Goal: Book appointment/travel/reservation

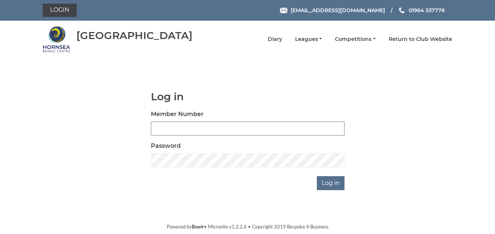
type input "1088"
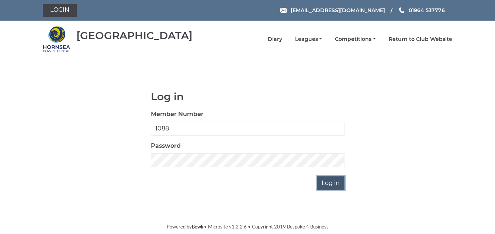
click at [327, 184] on input "Log in" at bounding box center [331, 183] width 28 height 14
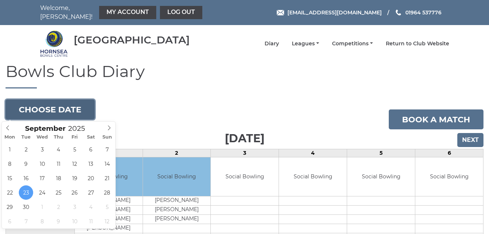
click at [49, 111] on button "Choose date" at bounding box center [50, 110] width 89 height 20
type input "[DATE]"
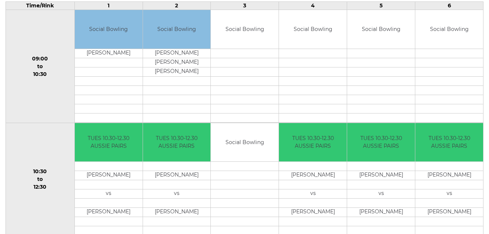
scroll to position [111, 0]
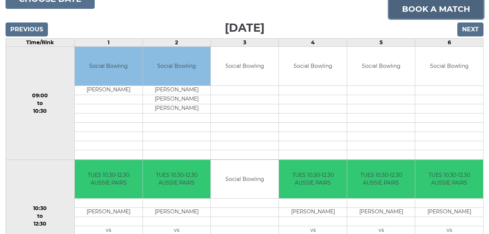
click at [420, 8] on link "Book a match" at bounding box center [436, 9] width 95 height 20
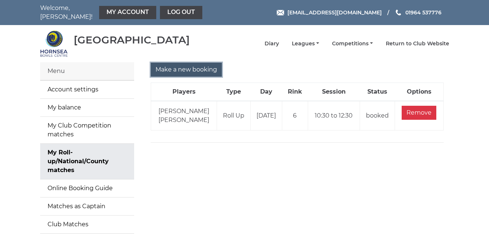
click at [191, 71] on input "Make a new booking" at bounding box center [186, 70] width 71 height 14
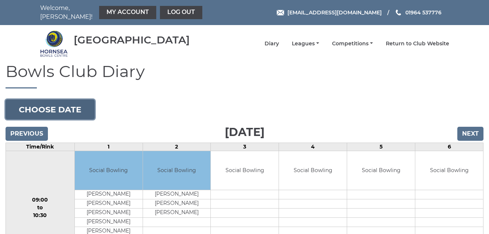
click at [55, 106] on button "Choose date" at bounding box center [50, 110] width 89 height 20
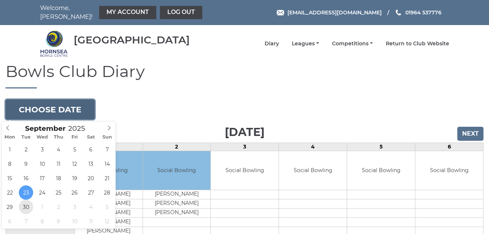
type input "2025-09-30"
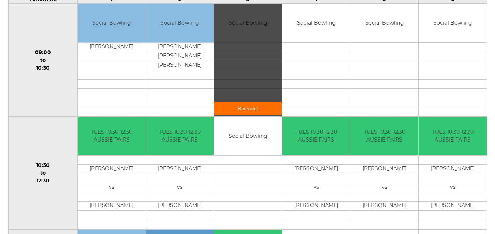
scroll to position [74, 0]
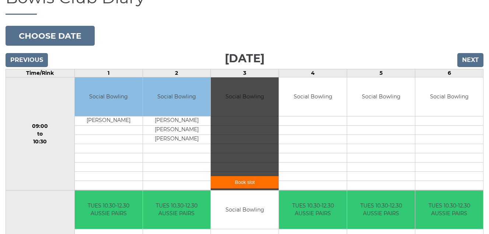
click at [241, 183] on link "Book slot" at bounding box center [245, 182] width 68 height 12
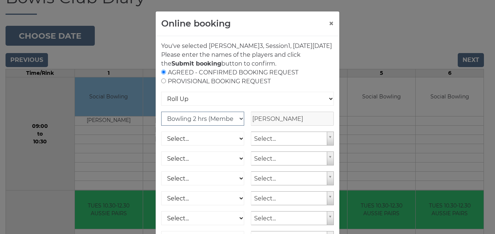
click at [236, 126] on select "Club Competition (Member) National (Member) Bowling 1.5 hrs (Member) Junior (Up…" at bounding box center [202, 119] width 83 height 14
select select "1_54"
click at [161, 121] on select "Club Competition (Member) National (Member) Bowling 1.5 hrs (Member) Junior (Up…" at bounding box center [202, 119] width 83 height 14
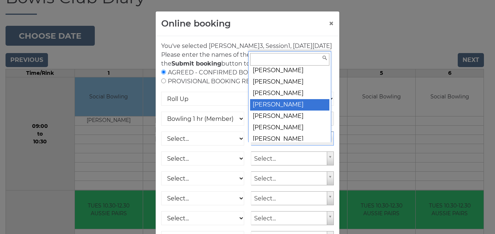
scroll to position [3251, 0]
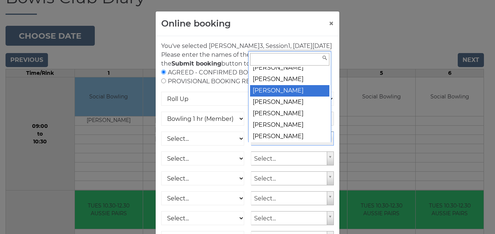
select select "688"
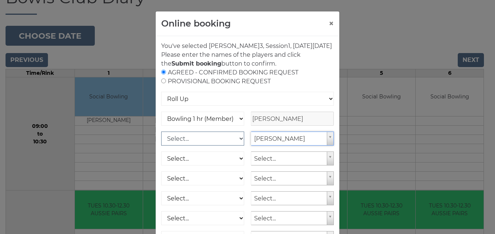
click at [237, 145] on select "Select... Club Competition (Member) Club Competition (Visitor) National (Member…" at bounding box center [202, 139] width 83 height 14
select select "1_54"
click at [161, 140] on select "Select... Club Competition (Member) Club Competition (Visitor) National (Member…" at bounding box center [202, 139] width 83 height 14
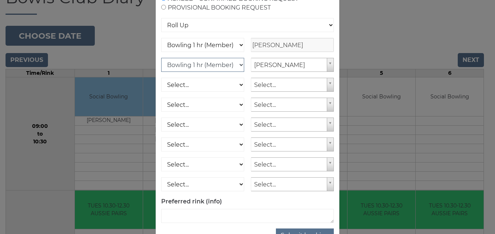
scroll to position [108, 0]
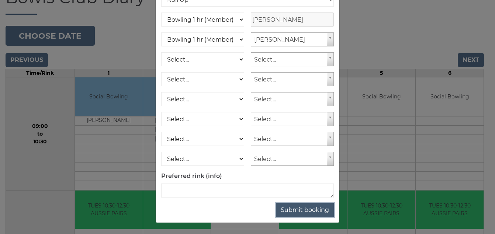
click at [307, 211] on button "Submit booking" at bounding box center [305, 210] width 58 height 14
